Goal: Task Accomplishment & Management: Use online tool/utility

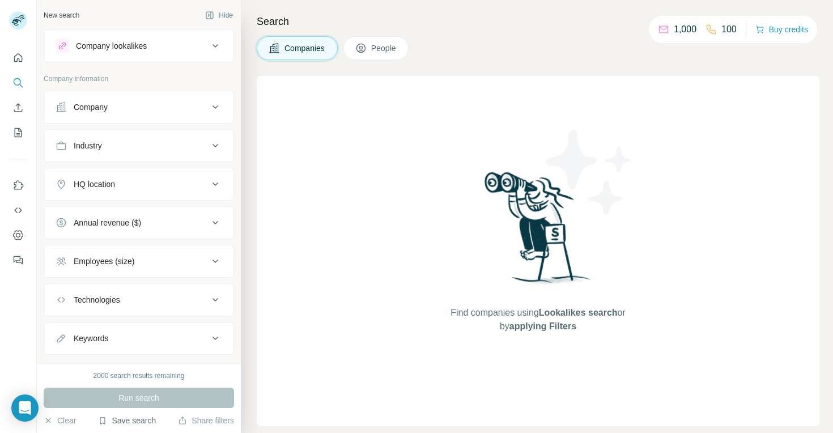
click at [122, 421] on button "Save search" at bounding box center [127, 420] width 58 height 11
click at [183, 395] on div "View my saved searches" at bounding box center [159, 400] width 120 height 23
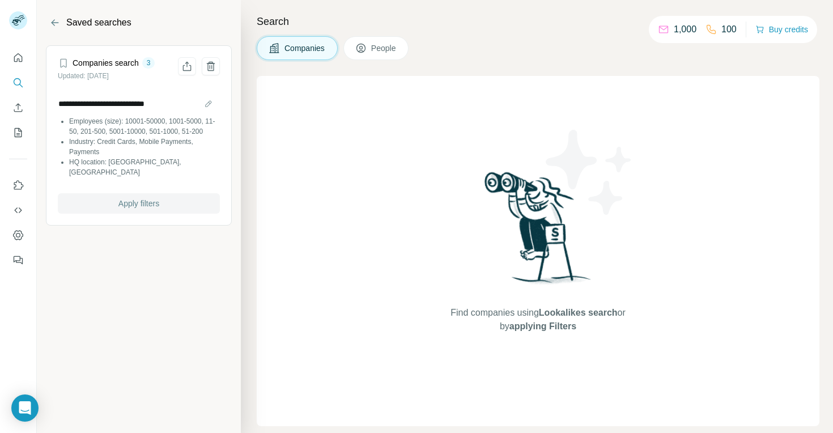
click at [120, 202] on span "Apply filters" at bounding box center [138, 203] width 41 height 11
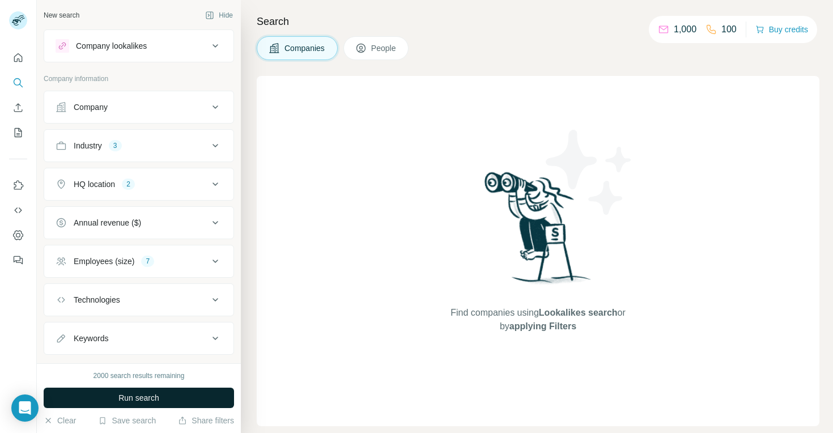
click at [118, 394] on span "Run search" at bounding box center [138, 397] width 41 height 11
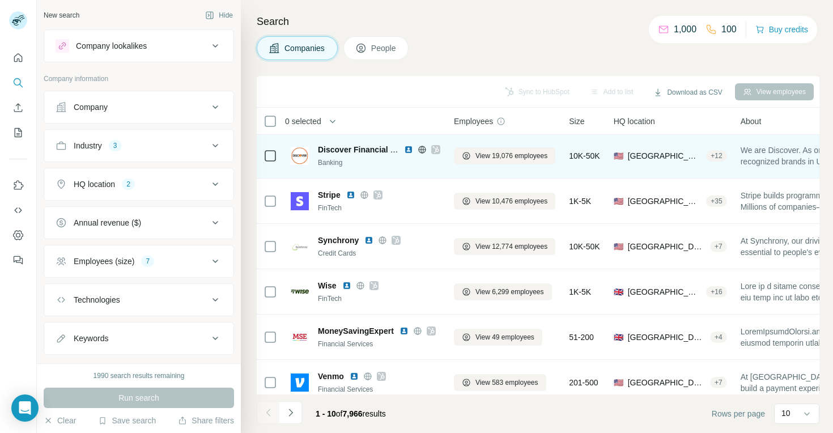
scroll to position [194, 0]
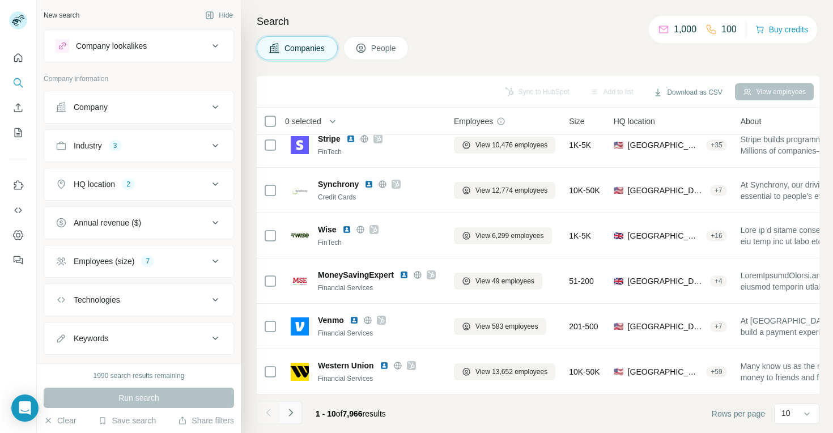
click at [293, 418] on button "Navigate to next page" at bounding box center [290, 412] width 23 height 23
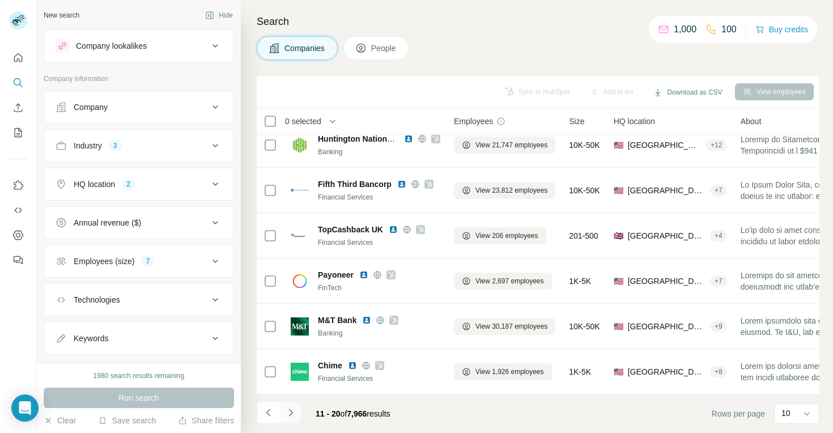
click at [292, 417] on icon "Navigate to next page" at bounding box center [290, 412] width 11 height 11
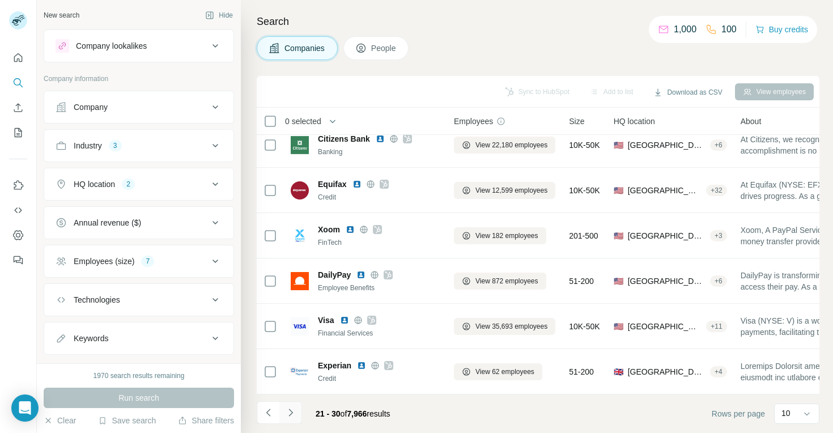
click at [292, 417] on icon "Navigate to next page" at bounding box center [290, 412] width 11 height 11
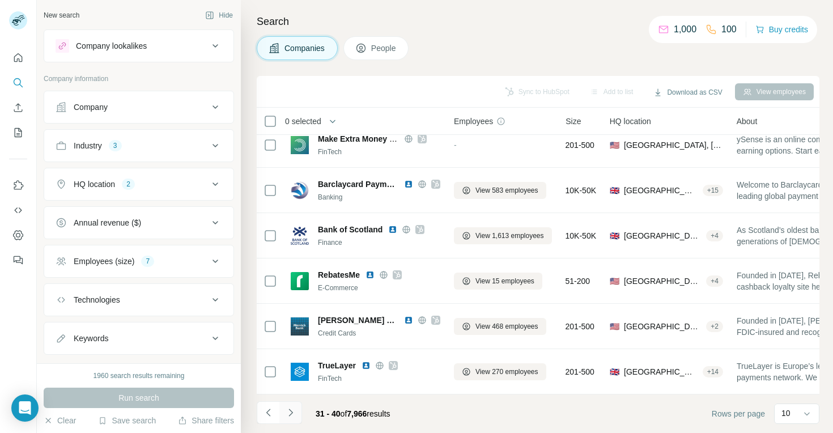
click at [292, 417] on icon "Navigate to next page" at bounding box center [290, 412] width 11 height 11
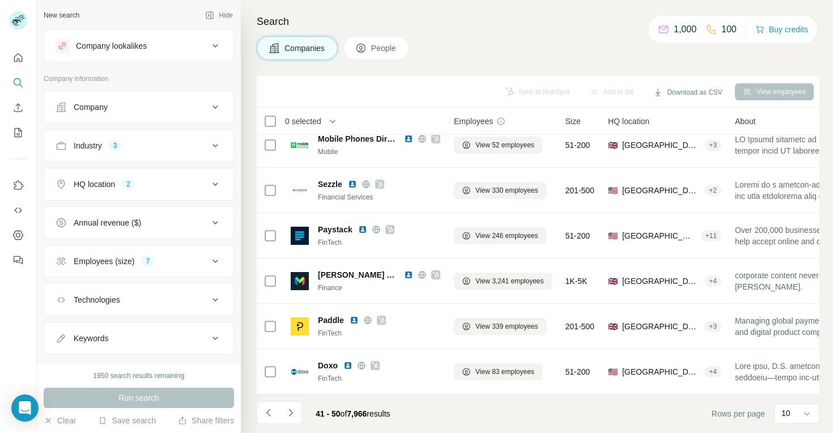
click at [800, 410] on div "10" at bounding box center [795, 412] width 28 height 11
click at [789, 317] on p "60" at bounding box center [787, 322] width 9 height 11
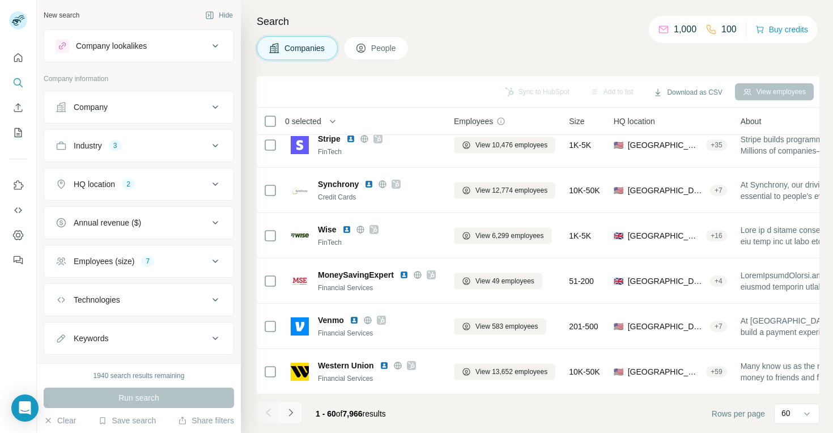
click at [289, 414] on icon "Navigate to next page" at bounding box center [290, 411] width 4 height 7
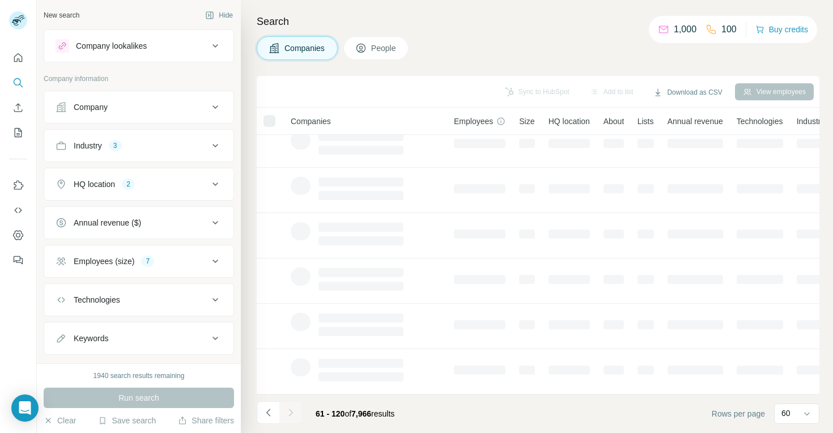
click at [289, 414] on div at bounding box center [290, 412] width 23 height 23
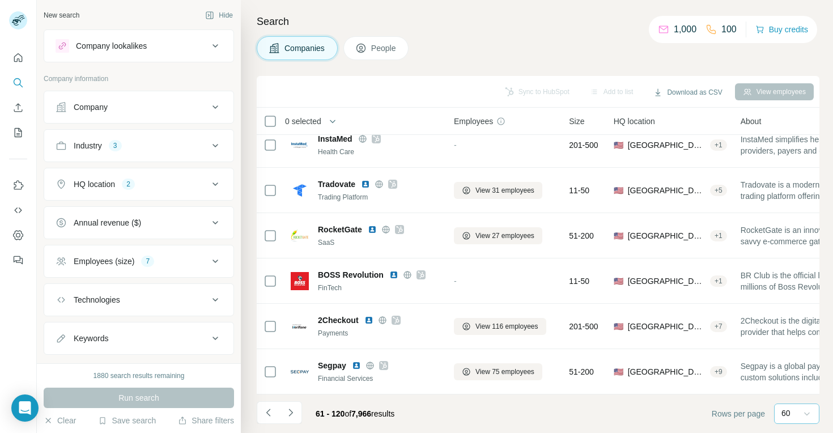
click at [810, 411] on icon at bounding box center [806, 413] width 11 height 11
click at [308, 410] on div "61 - 120 of 7,966 results" at bounding box center [354, 413] width 97 height 25
click at [289, 412] on icon "Navigate to next page" at bounding box center [290, 412] width 11 height 11
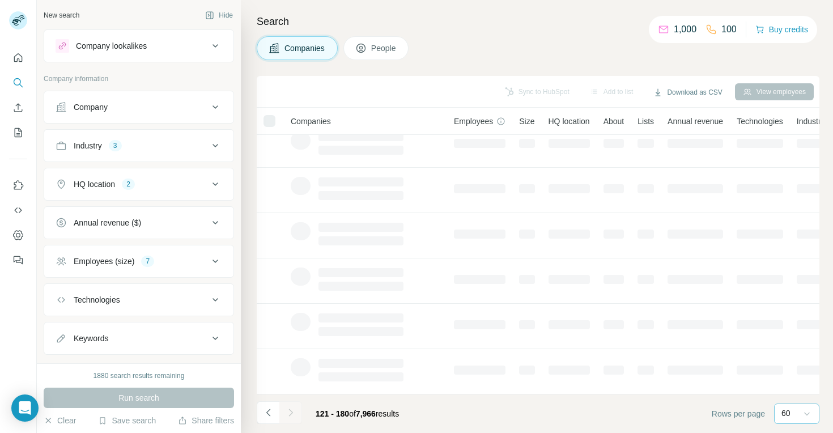
click at [289, 412] on icon "Navigate to next page" at bounding box center [290, 412] width 11 height 11
click at [289, 412] on div at bounding box center [290, 412] width 23 height 23
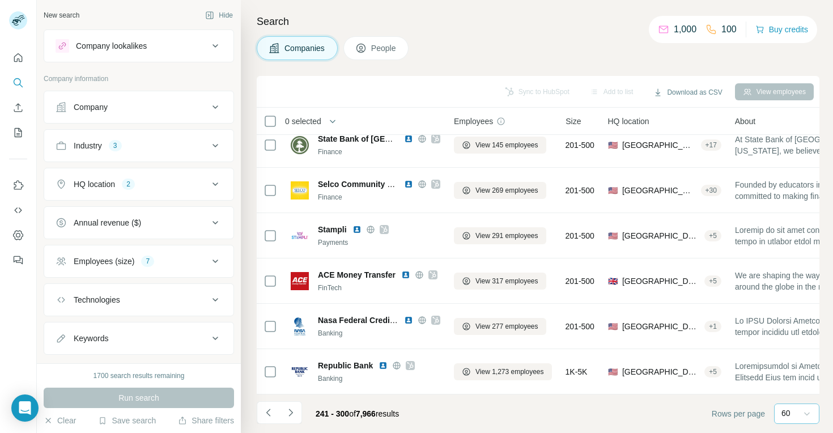
click at [289, 412] on icon "Navigate to next page" at bounding box center [290, 412] width 11 height 11
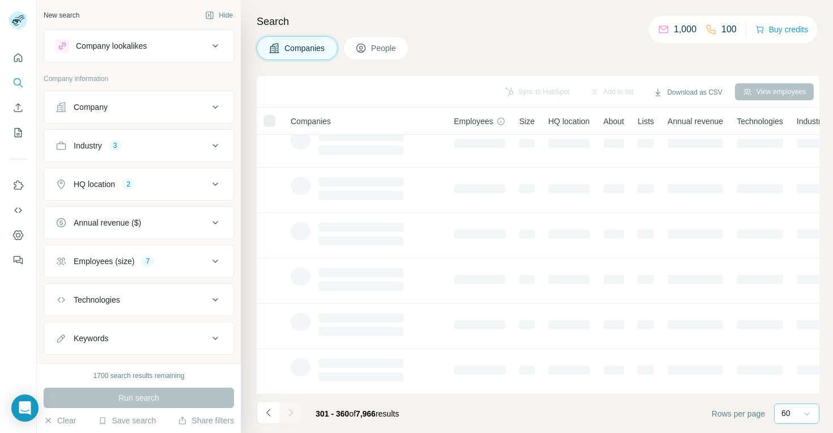
click at [289, 412] on icon "Navigate to next page" at bounding box center [290, 412] width 11 height 11
click at [289, 412] on div at bounding box center [290, 412] width 23 height 23
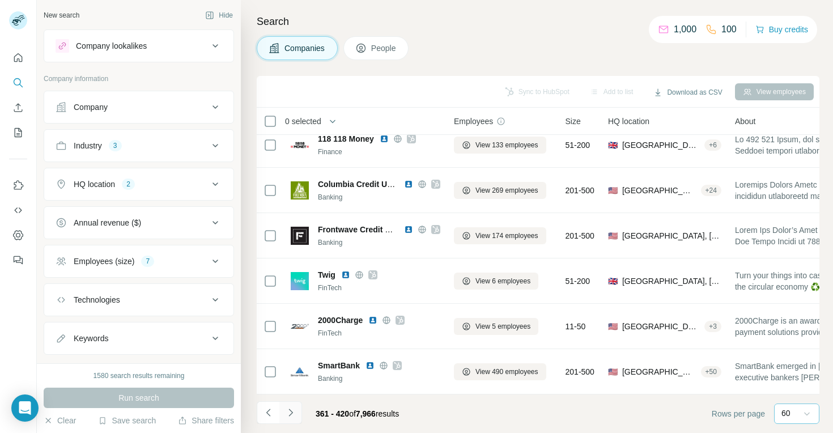
click at [292, 414] on icon "Navigate to next page" at bounding box center [290, 412] width 11 height 11
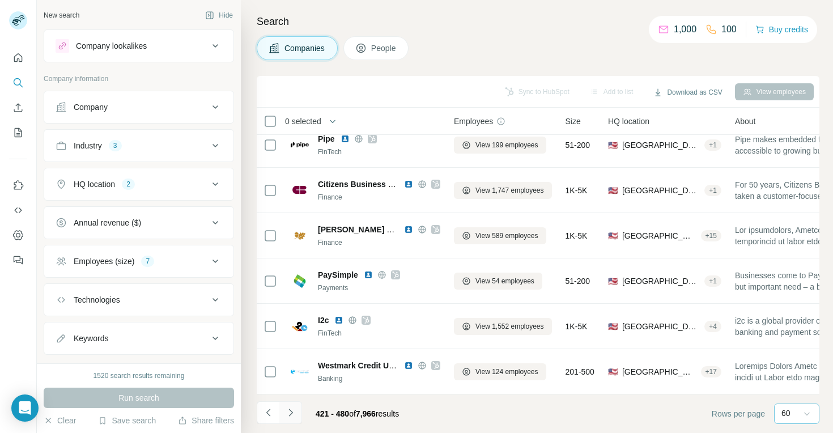
click at [292, 415] on icon "Navigate to next page" at bounding box center [290, 412] width 11 height 11
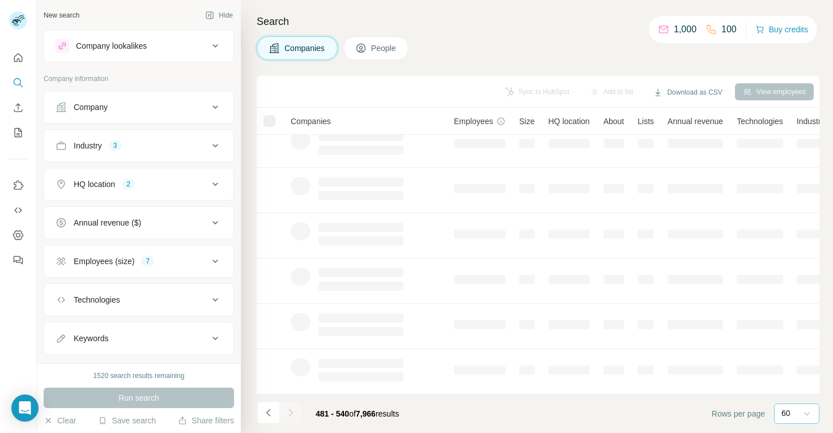
click at [288, 414] on icon "Navigate to next page" at bounding box center [290, 412] width 11 height 11
click at [288, 414] on div at bounding box center [290, 412] width 23 height 23
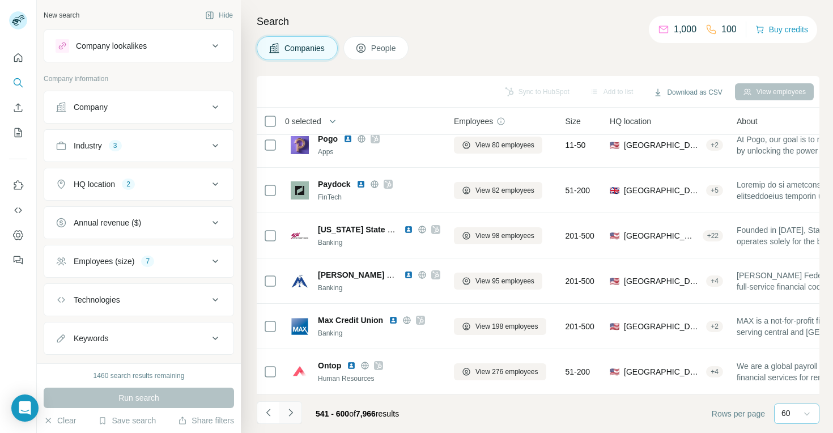
click at [289, 414] on icon "Navigate to next page" at bounding box center [290, 412] width 11 height 11
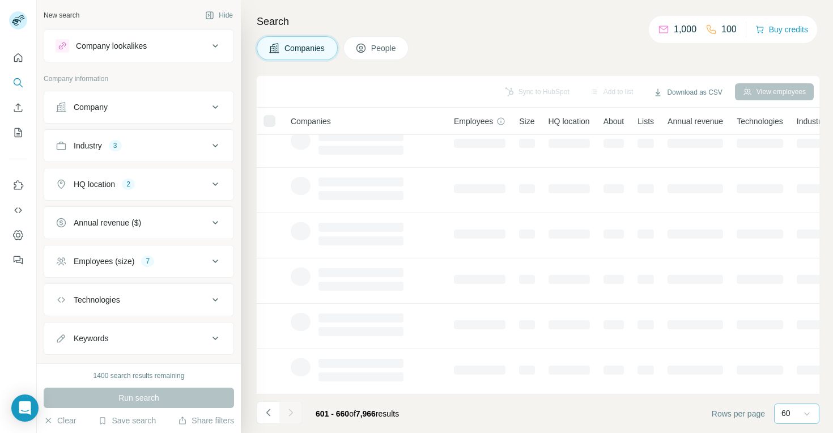
click at [289, 414] on icon "Navigate to next page" at bounding box center [290, 412] width 11 height 11
click at [289, 414] on div at bounding box center [290, 412] width 23 height 23
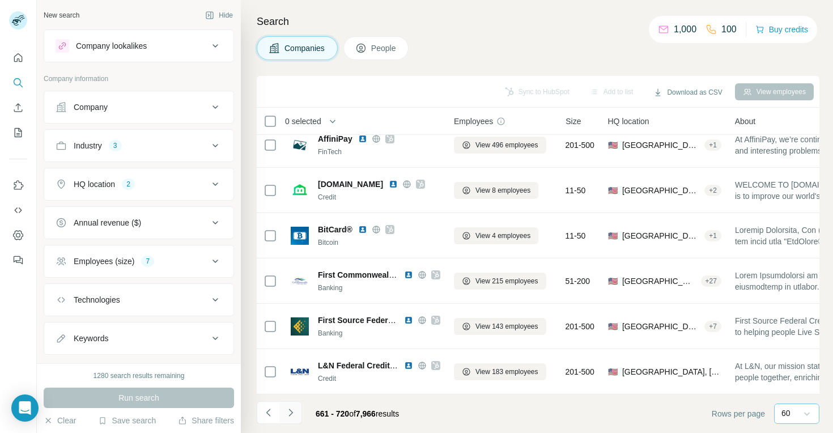
click at [289, 414] on icon "Navigate to next page" at bounding box center [290, 412] width 11 height 11
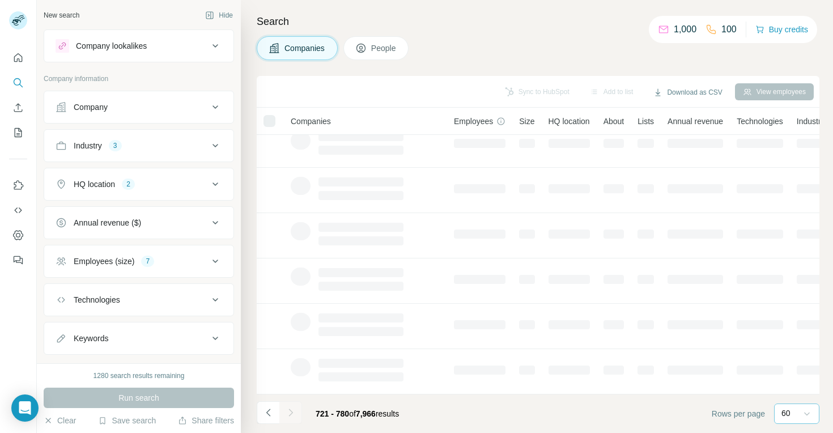
click at [289, 414] on div at bounding box center [290, 412] width 23 height 23
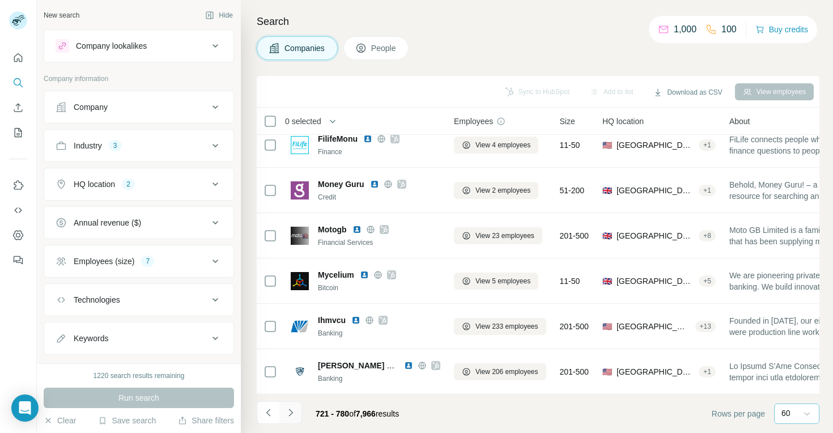
click at [289, 414] on icon "Navigate to next page" at bounding box center [290, 412] width 11 height 11
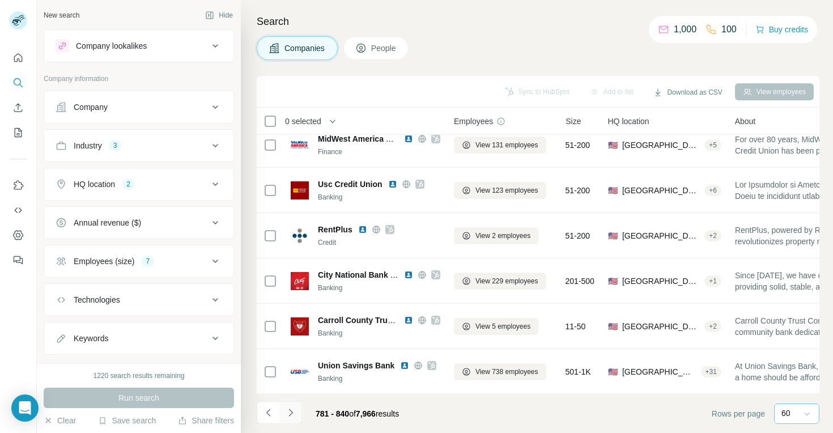
click at [289, 414] on icon "Navigate to next page" at bounding box center [290, 412] width 11 height 11
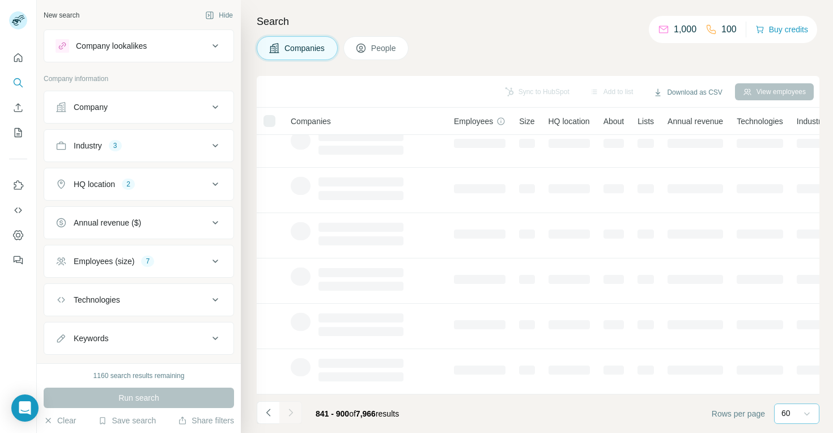
click at [289, 414] on div at bounding box center [290, 412] width 23 height 23
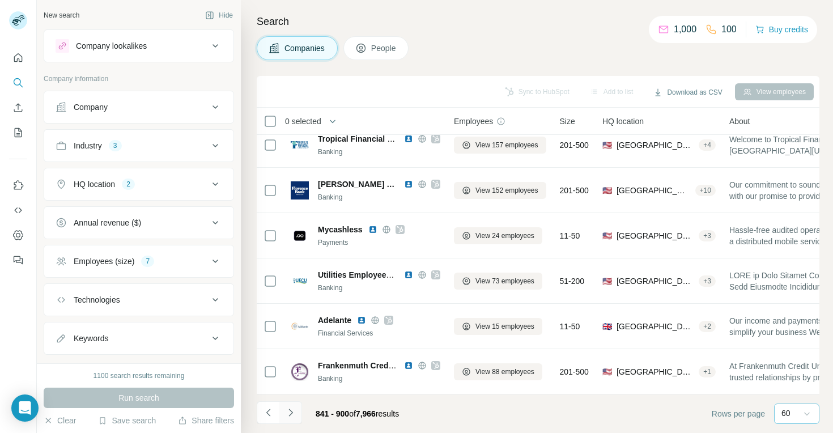
click at [291, 412] on icon "Navigate to next page" at bounding box center [290, 412] width 11 height 11
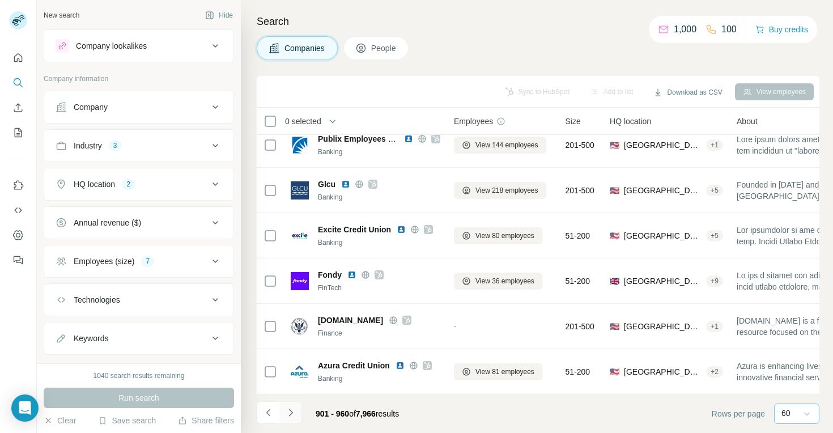
click at [291, 412] on icon "Navigate to next page" at bounding box center [290, 412] width 11 height 11
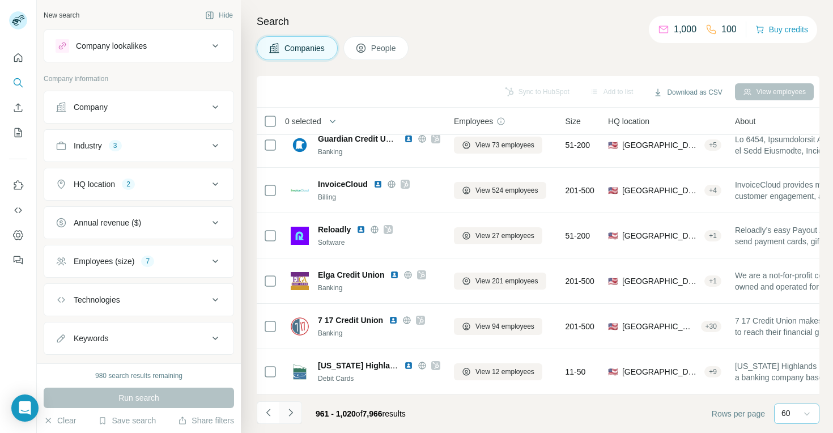
click at [291, 412] on icon "Navigate to next page" at bounding box center [290, 411] width 4 height 7
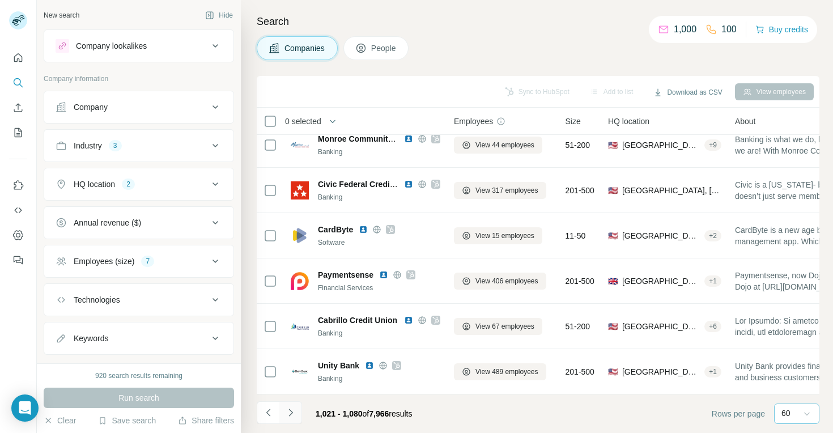
click at [291, 413] on icon "Navigate to next page" at bounding box center [290, 411] width 4 height 7
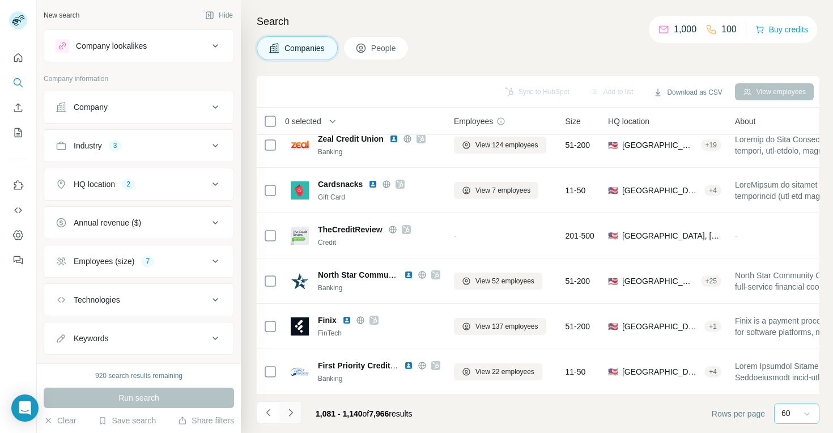
click at [291, 414] on icon "Navigate to next page" at bounding box center [290, 412] width 11 height 11
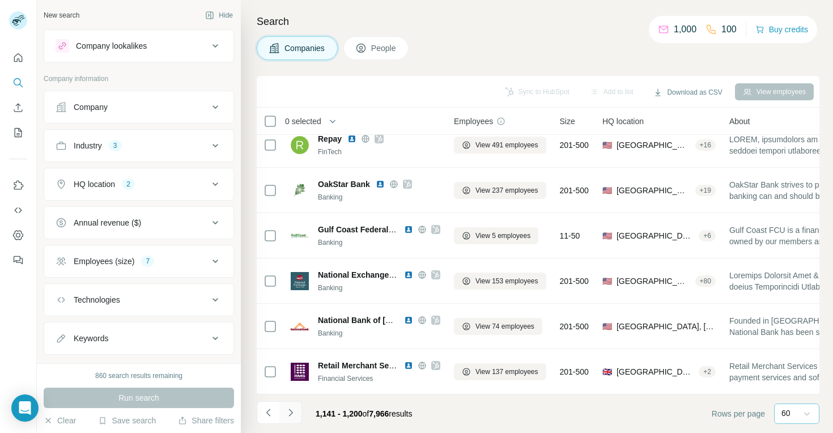
click at [291, 414] on icon "Navigate to next page" at bounding box center [290, 412] width 11 height 11
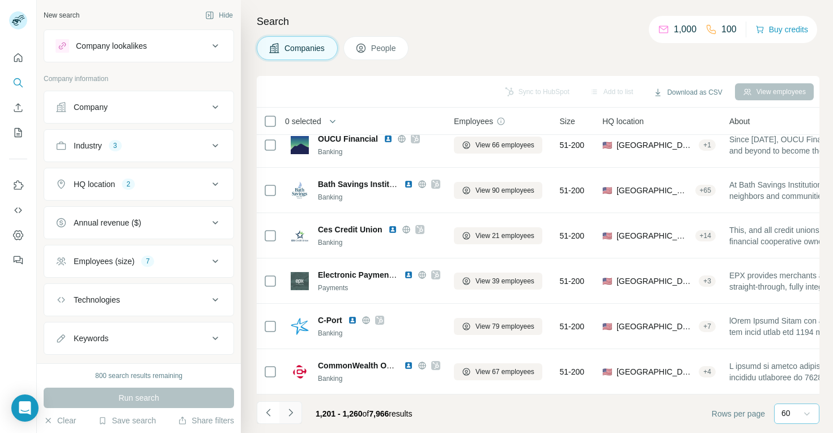
click at [291, 414] on icon "Navigate to next page" at bounding box center [290, 412] width 11 height 11
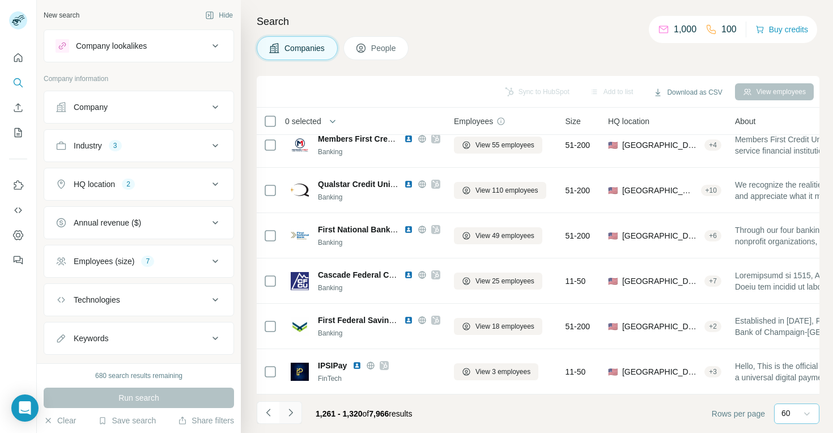
click at [291, 414] on icon "Navigate to next page" at bounding box center [290, 412] width 11 height 11
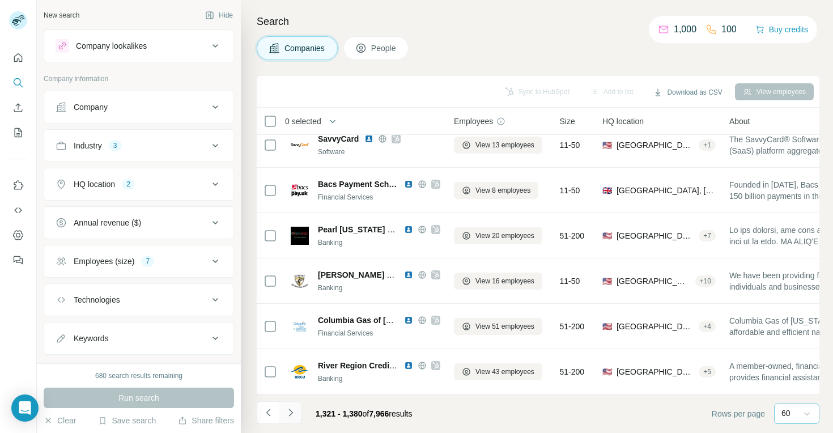
click at [291, 414] on icon "Navigate to next page" at bounding box center [290, 412] width 11 height 11
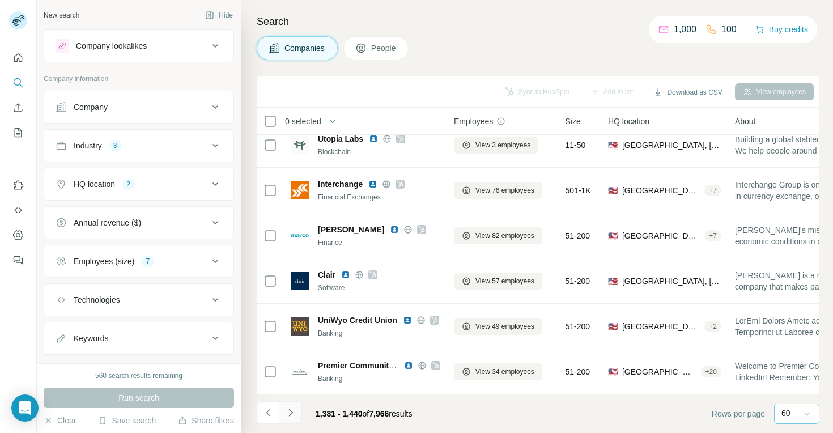
click at [291, 414] on icon "Navigate to next page" at bounding box center [290, 412] width 11 height 11
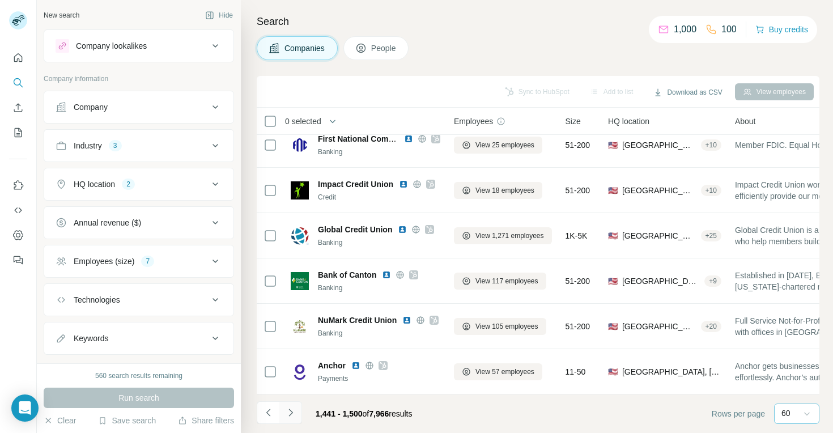
click at [291, 414] on icon "Navigate to next page" at bounding box center [290, 412] width 11 height 11
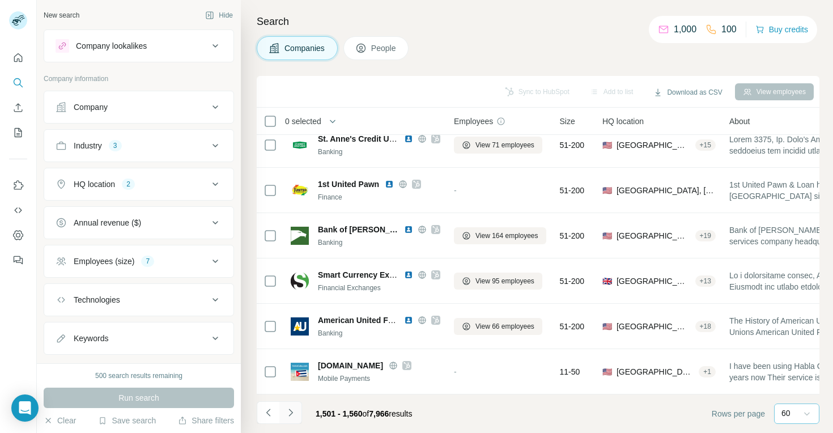
click at [291, 414] on icon "Navigate to next page" at bounding box center [290, 412] width 11 height 11
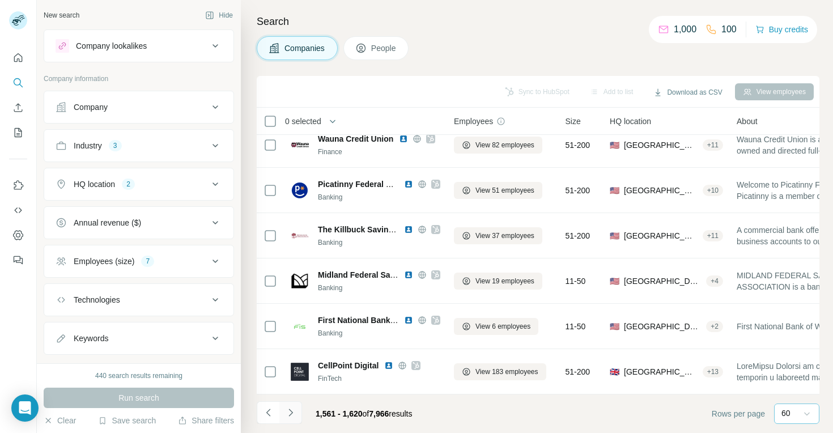
click at [291, 414] on icon "Navigate to next page" at bounding box center [290, 412] width 11 height 11
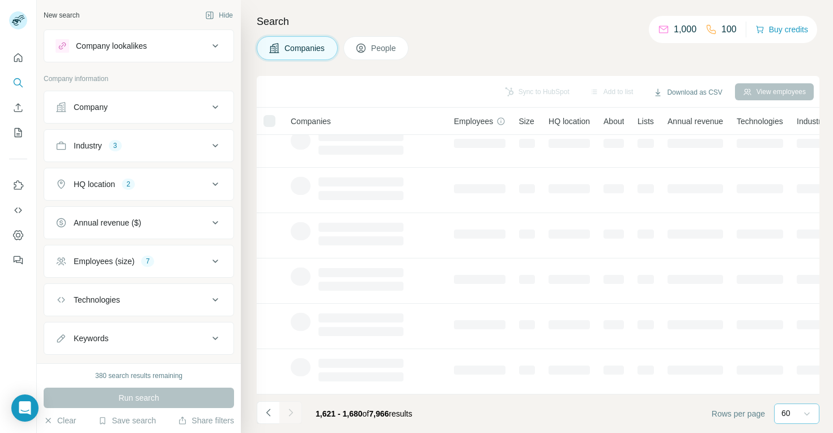
click at [291, 414] on div at bounding box center [290, 412] width 23 height 23
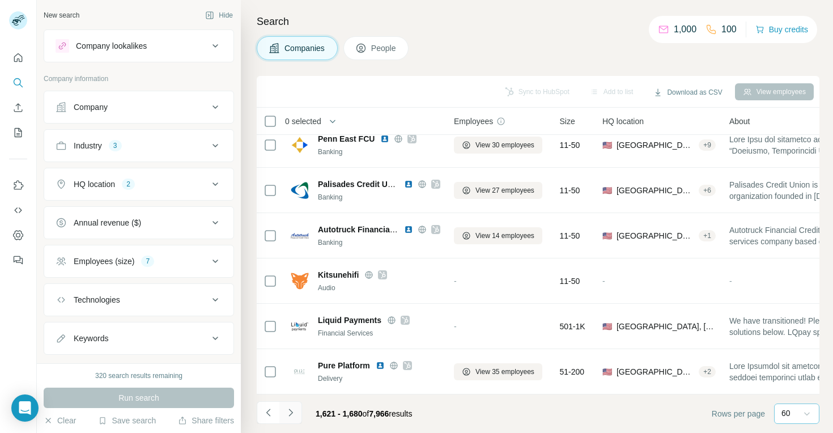
click at [291, 412] on icon "Navigate to next page" at bounding box center [290, 411] width 4 height 7
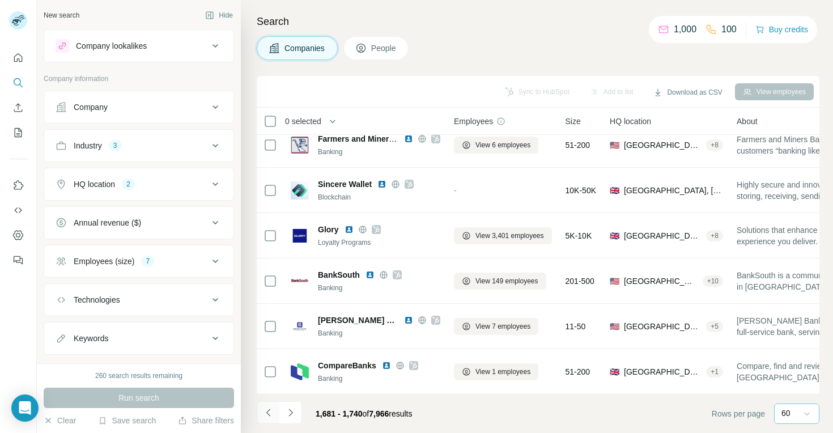
click at [266, 414] on icon "Navigate to previous page" at bounding box center [268, 412] width 11 height 11
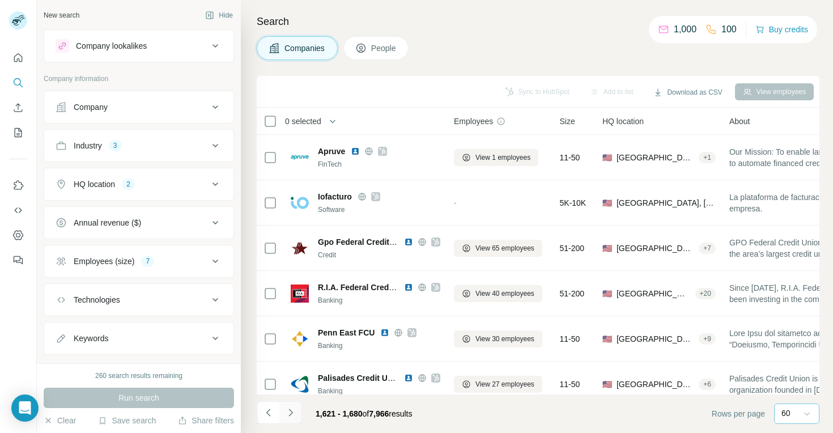
click at [293, 410] on icon "Navigate to next page" at bounding box center [290, 412] width 11 height 11
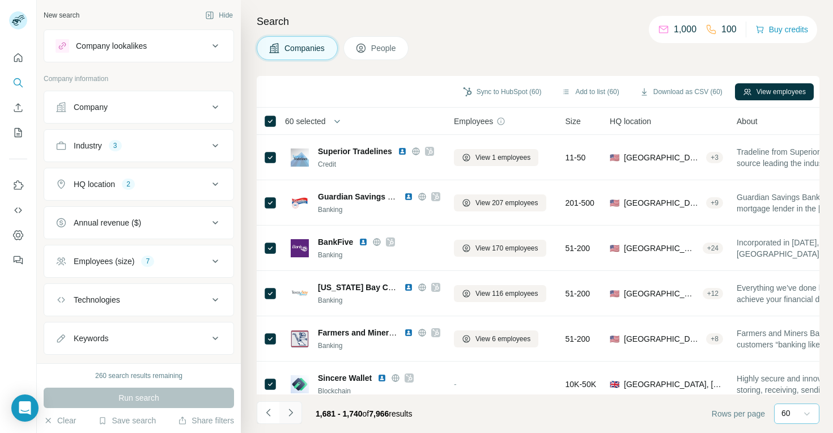
click at [293, 413] on icon "Navigate to next page" at bounding box center [290, 412] width 11 height 11
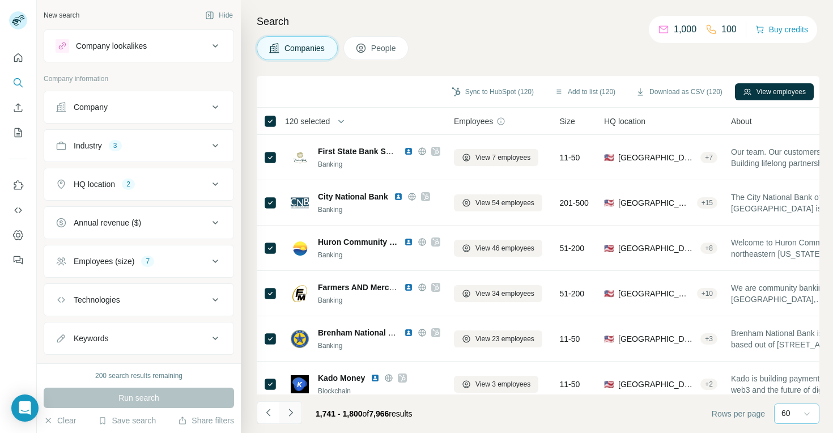
click at [290, 414] on icon "Navigate to next page" at bounding box center [290, 411] width 4 height 7
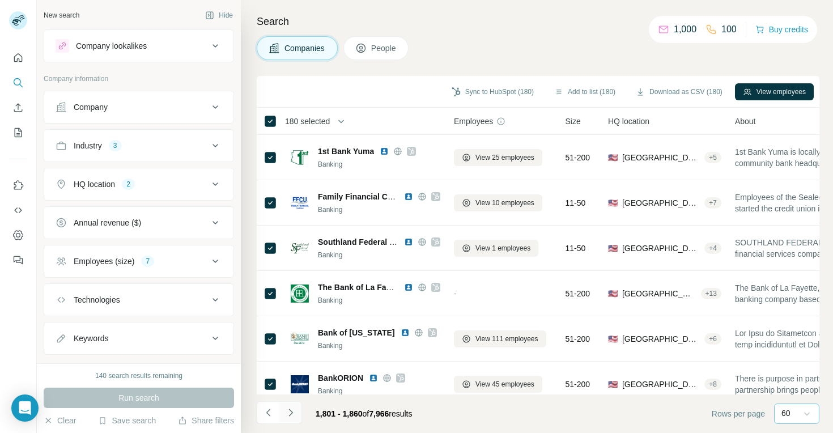
click at [292, 417] on icon "Navigate to next page" at bounding box center [290, 412] width 11 height 11
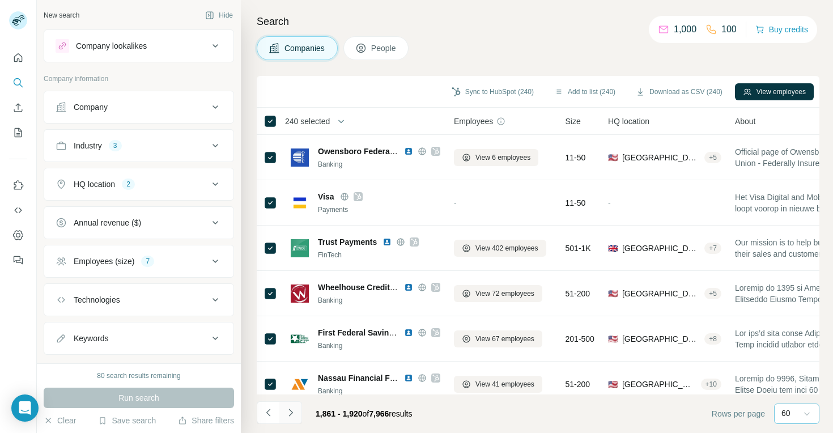
click at [292, 406] on button "Navigate to next page" at bounding box center [290, 412] width 23 height 23
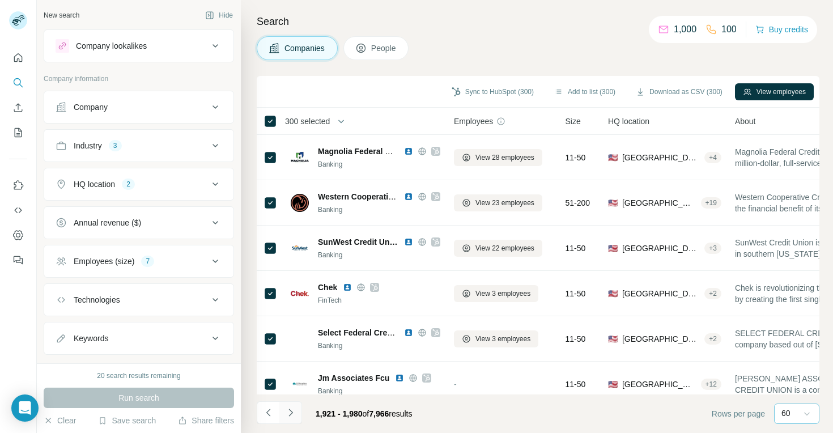
click at [294, 411] on icon "Navigate to next page" at bounding box center [290, 412] width 11 height 11
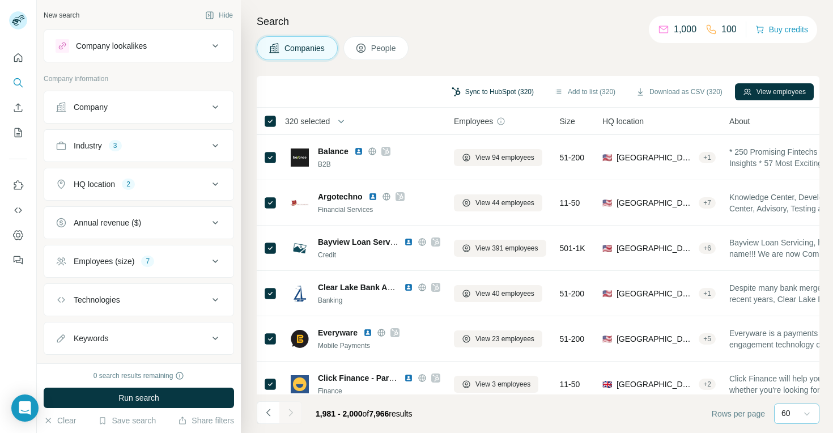
click at [484, 91] on button "Sync to HubSpot (320)" at bounding box center [493, 91] width 98 height 17
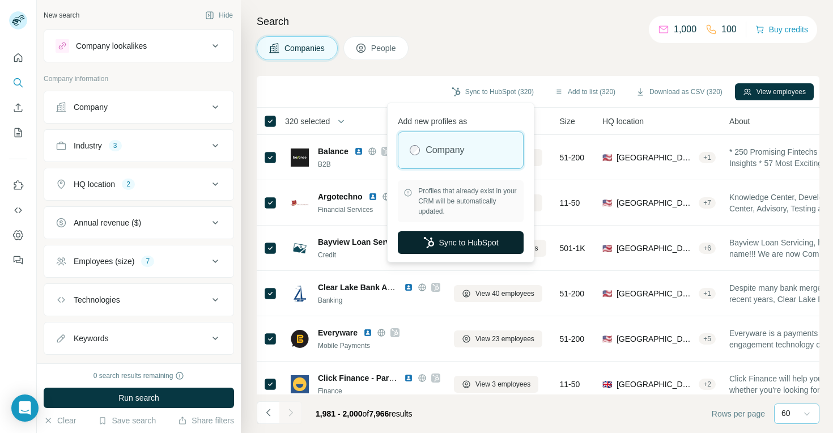
click at [440, 244] on button "Sync to HubSpot" at bounding box center [461, 242] width 126 height 23
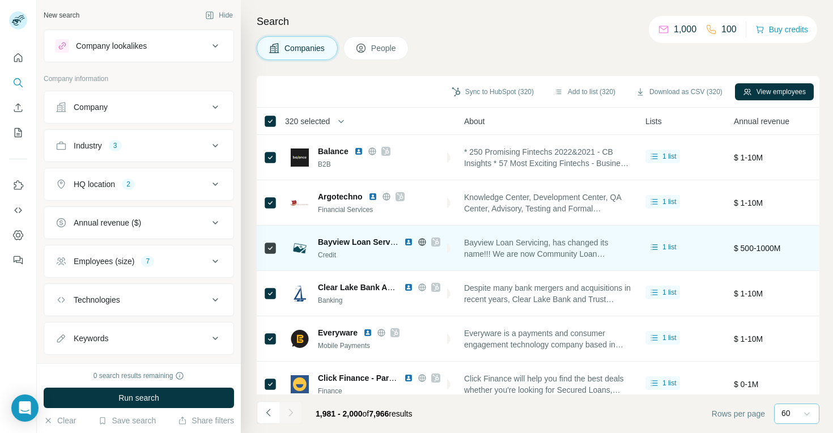
scroll to position [0, 275]
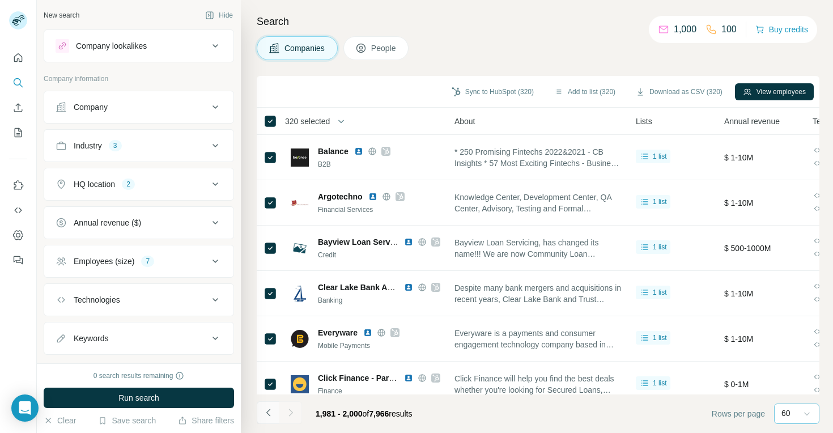
click at [266, 415] on icon "Navigate to previous page" at bounding box center [268, 412] width 11 height 11
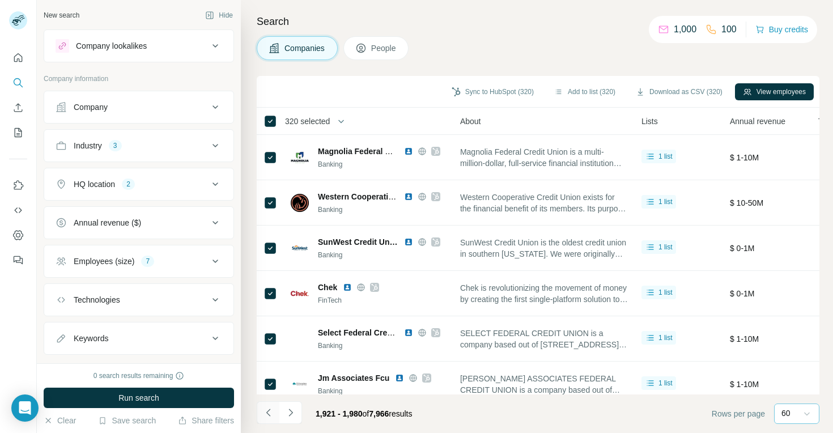
click at [266, 415] on icon "Navigate to previous page" at bounding box center [268, 412] width 11 height 11
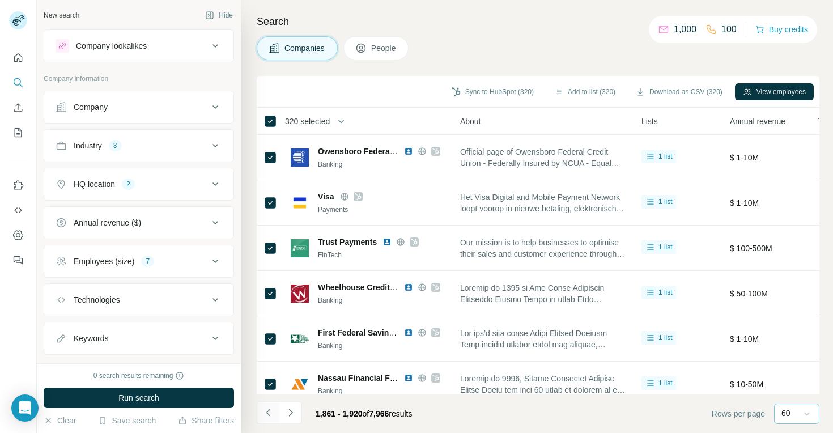
click at [266, 415] on icon "Navigate to previous page" at bounding box center [268, 412] width 11 height 11
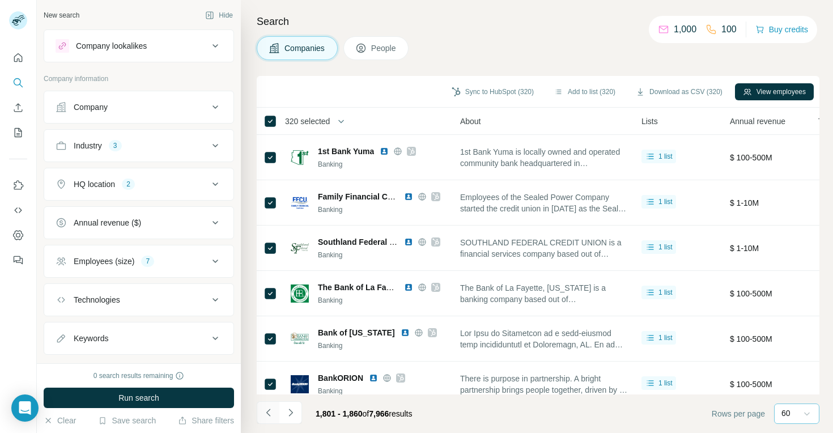
click at [266, 415] on icon "Navigate to previous page" at bounding box center [268, 412] width 11 height 11
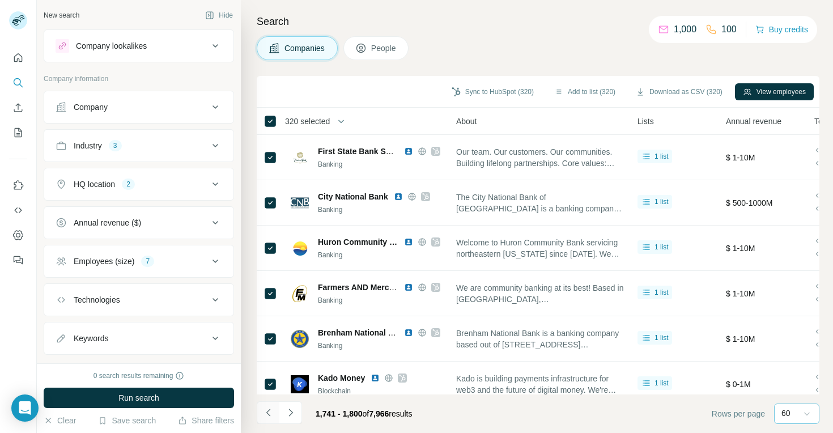
click at [266, 415] on icon "Navigate to previous page" at bounding box center [268, 412] width 11 height 11
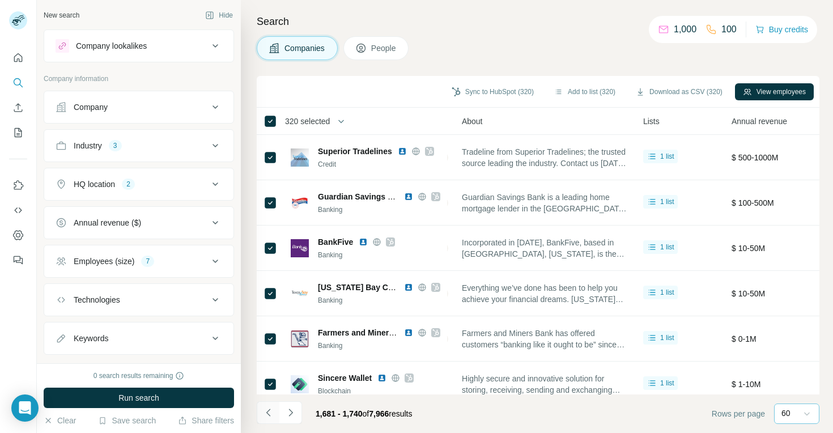
click at [266, 415] on icon "Navigate to previous page" at bounding box center [268, 412] width 11 height 11
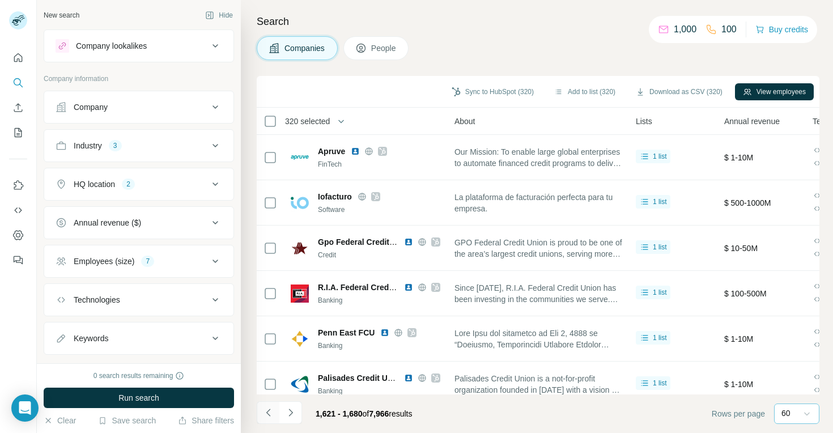
click at [266, 415] on icon "Navigate to previous page" at bounding box center [268, 412] width 11 height 11
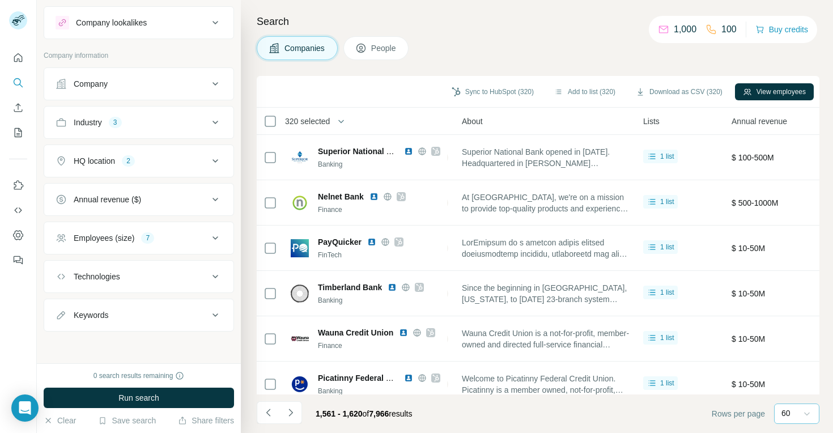
scroll to position [0, 0]
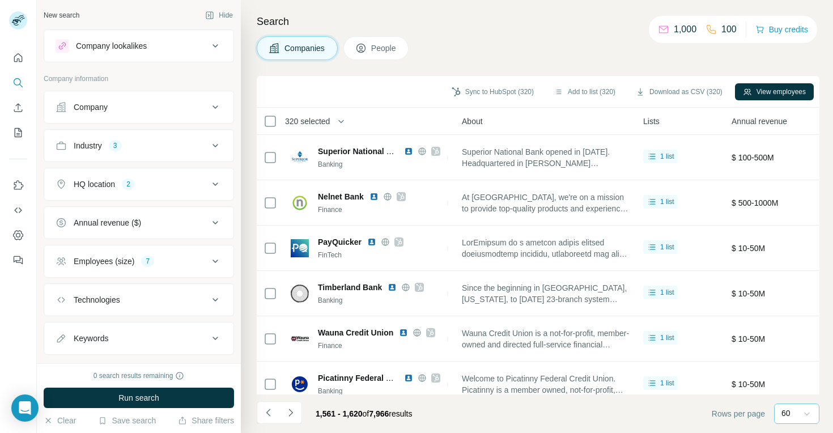
click at [180, 45] on div "Company lookalikes" at bounding box center [132, 46] width 153 height 14
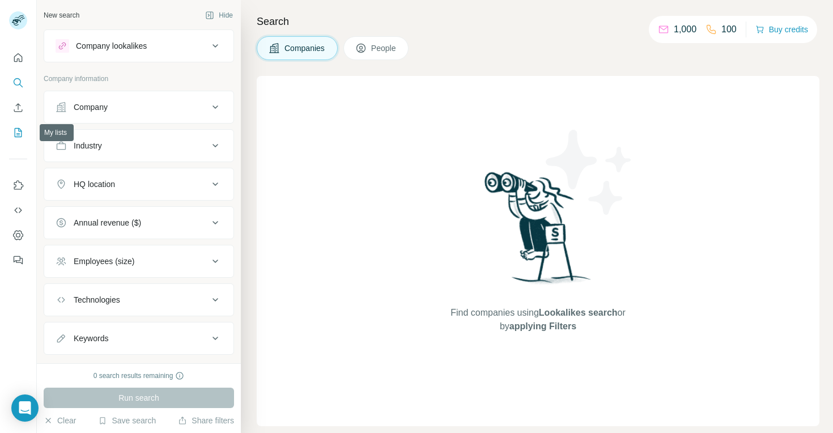
click at [19, 138] on icon "My lists" at bounding box center [17, 132] width 11 height 11
